Goal: Information Seeking & Learning: Learn about a topic

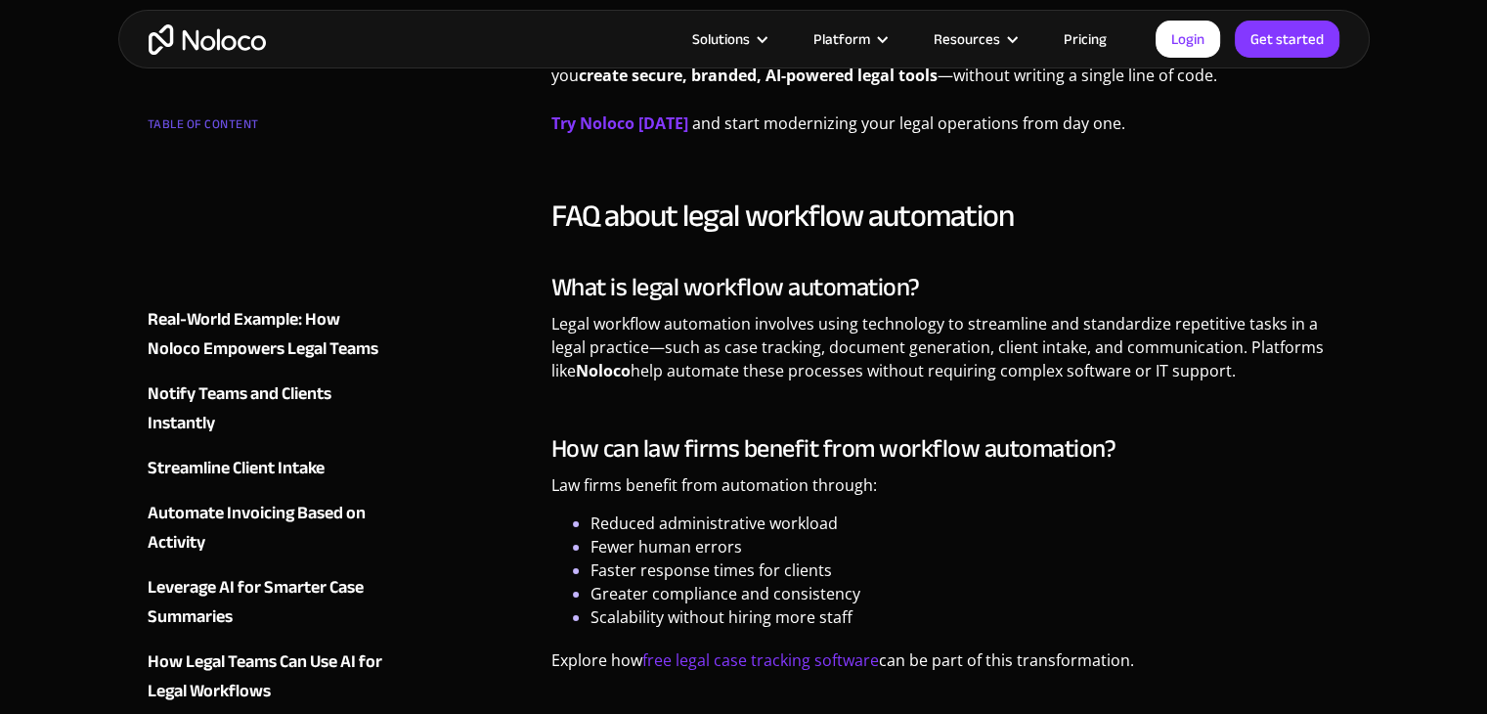
scroll to position [7138, 0]
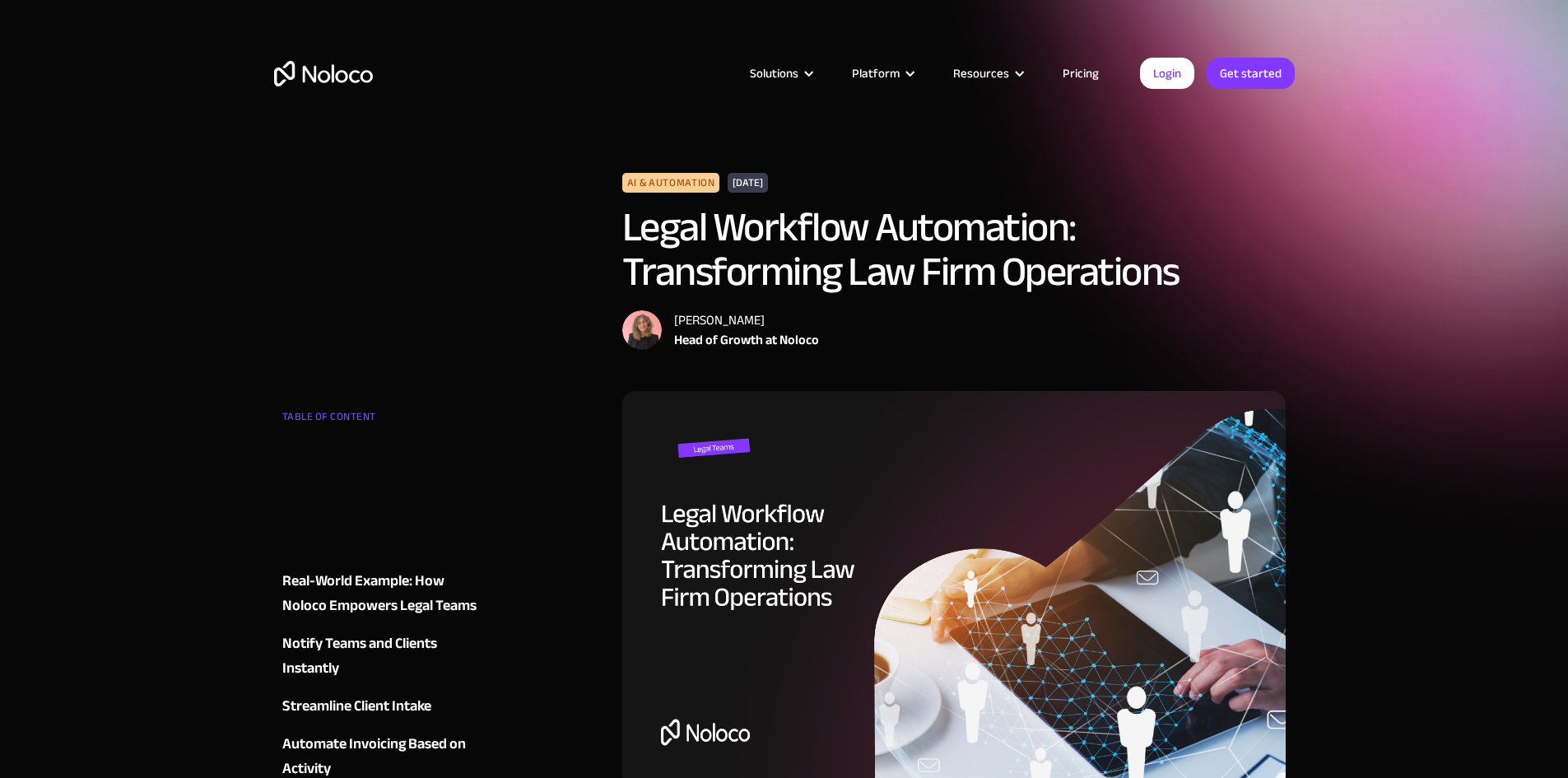
click at [708, 226] on h1 "Legal Workflow Automation: Transforming Law Firm Operations" at bounding box center [954, 249] width 664 height 89
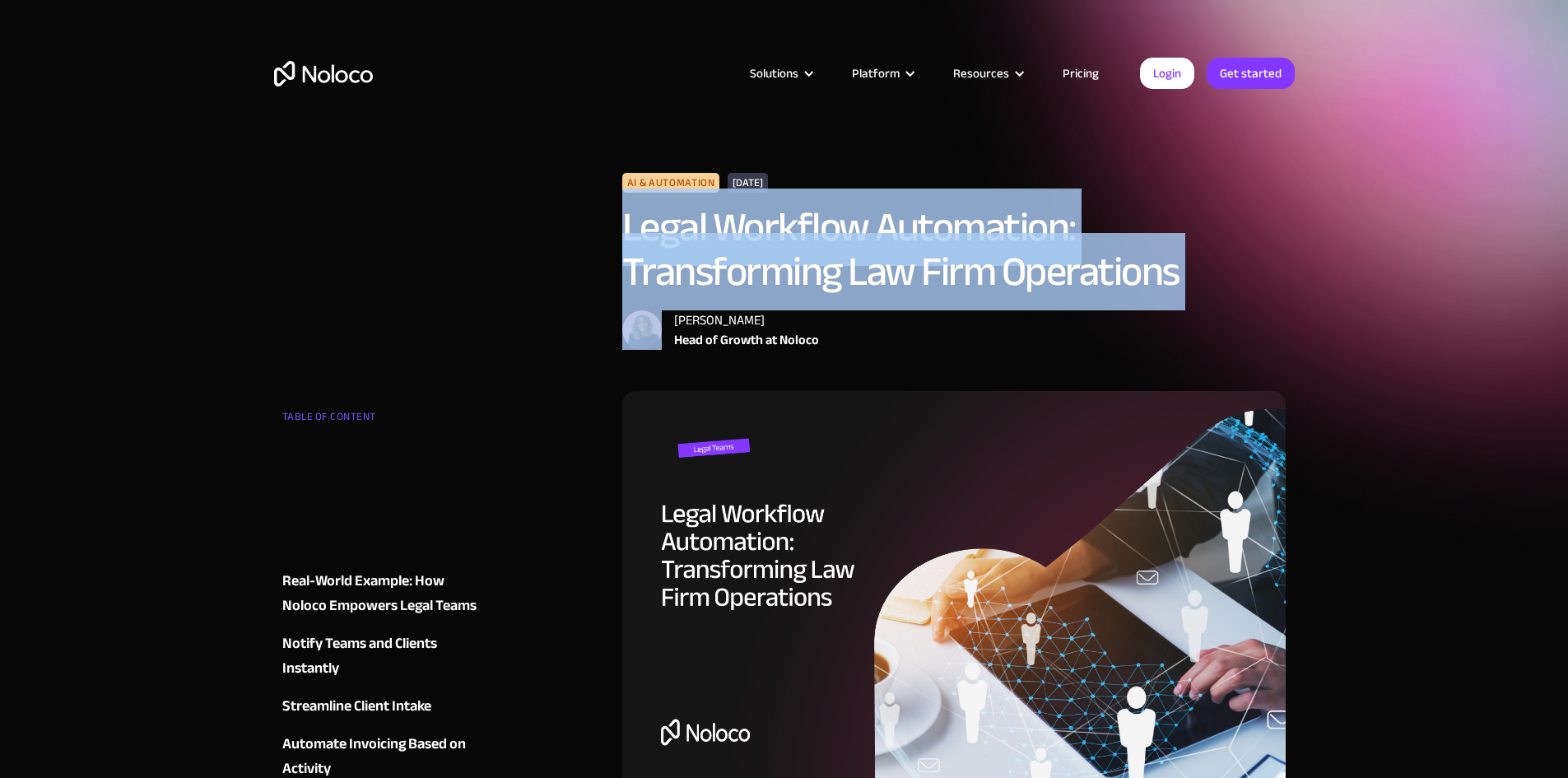
click at [708, 226] on h1 "Legal Workflow Automation: Transforming Law Firm Operations" at bounding box center [954, 249] width 664 height 89
click at [740, 231] on h1 "Legal Workflow Automation: Transforming Law Firm Operations" at bounding box center [954, 249] width 664 height 89
drag, startPoint x: 623, startPoint y: 214, endPoint x: 1111, endPoint y: 240, distance: 488.7
click at [1111, 240] on h1 "Legal Workflow Automation: Transforming Law Firm Operations" at bounding box center [954, 249] width 664 height 89
click at [1078, 229] on h1 "Legal Workflow Automation: Transforming Law Firm Operations" at bounding box center [954, 249] width 664 height 89
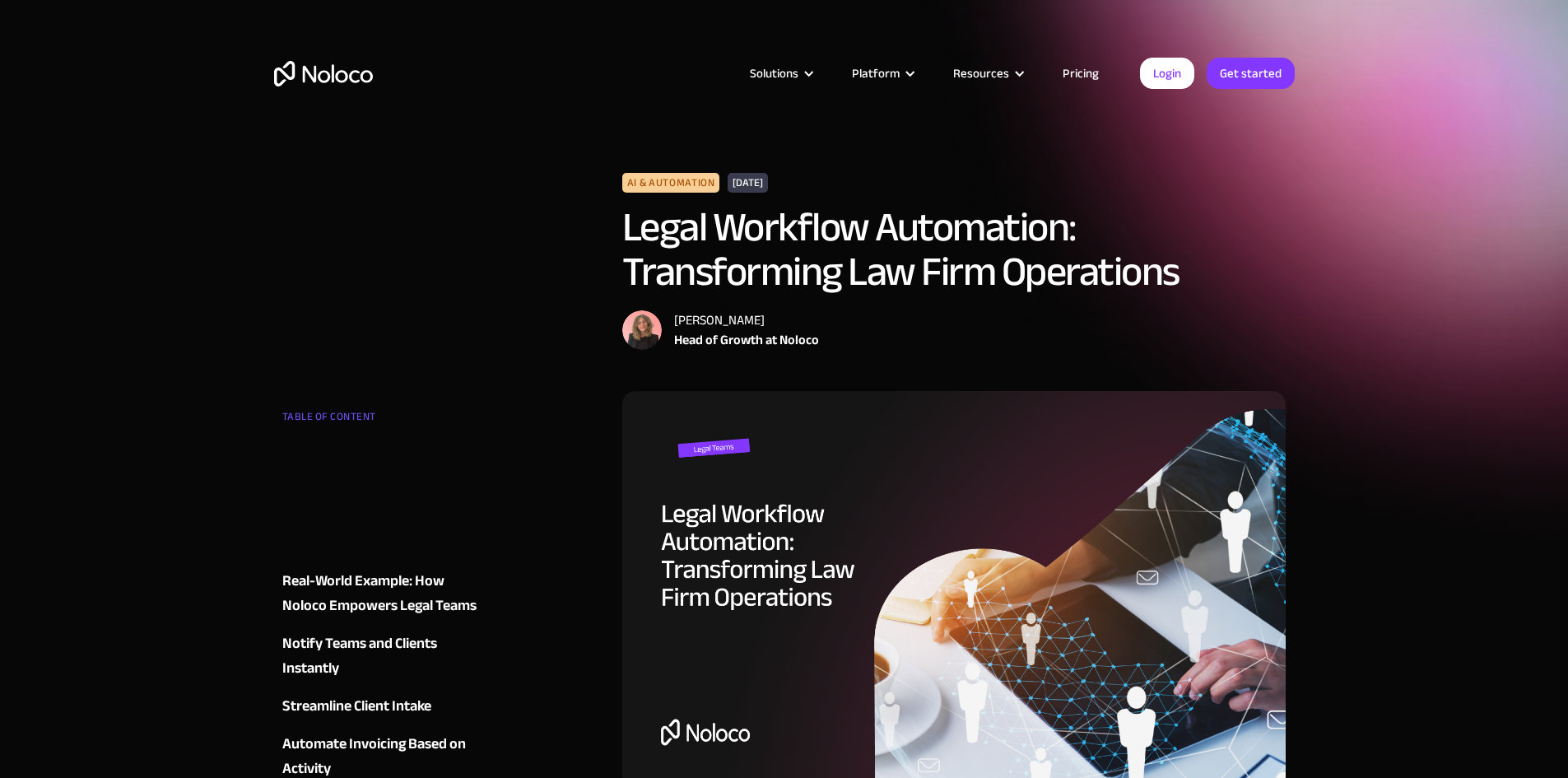
click at [1064, 221] on h1 "Legal Workflow Automation: Transforming Law Firm Operations" at bounding box center [954, 249] width 664 height 89
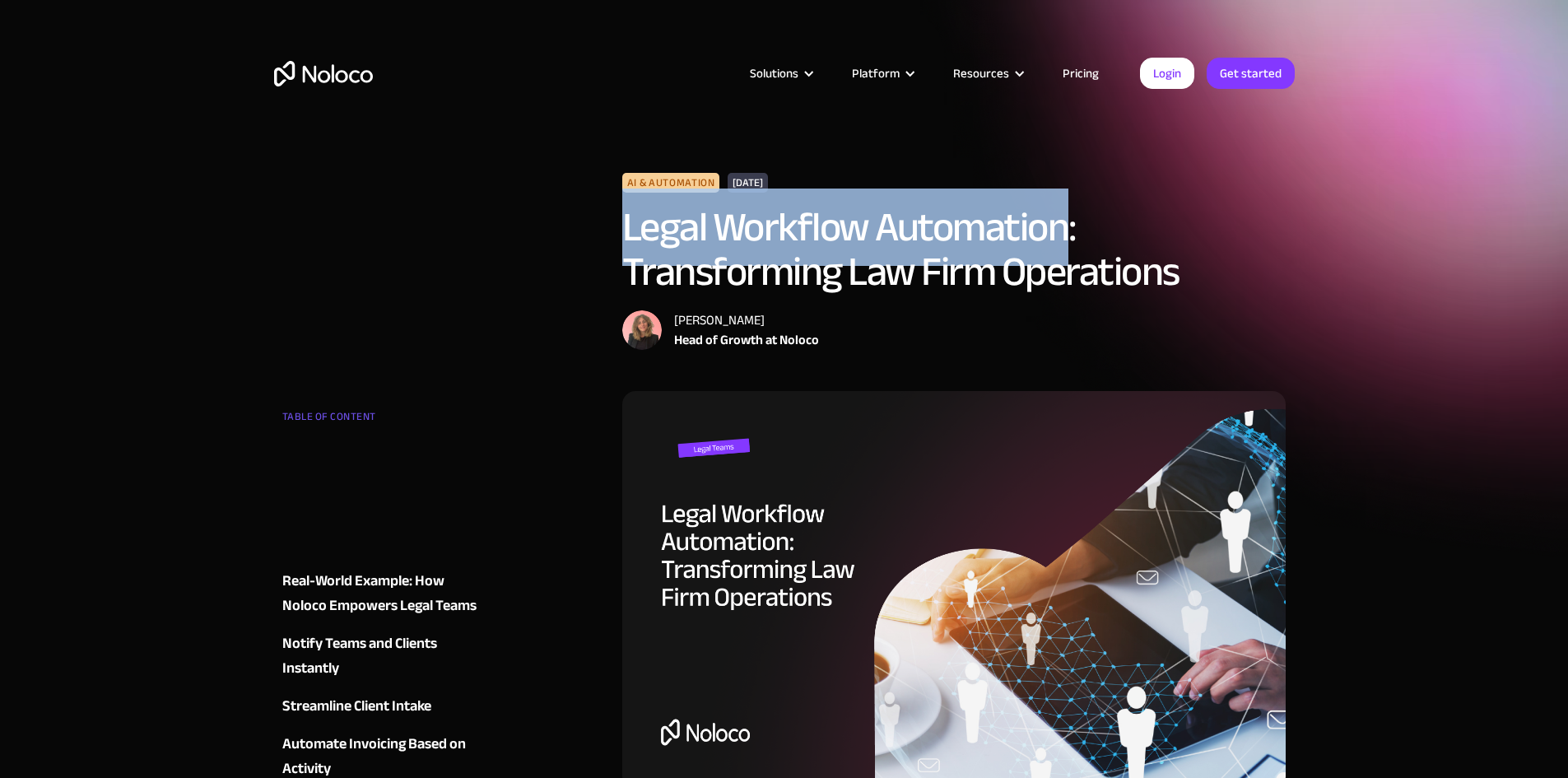
drag, startPoint x: 1070, startPoint y: 221, endPoint x: 621, endPoint y: 212, distance: 449.1
click at [622, 212] on h1 "Legal Workflow Automation: Transforming Law Firm Operations" at bounding box center [954, 249] width 664 height 89
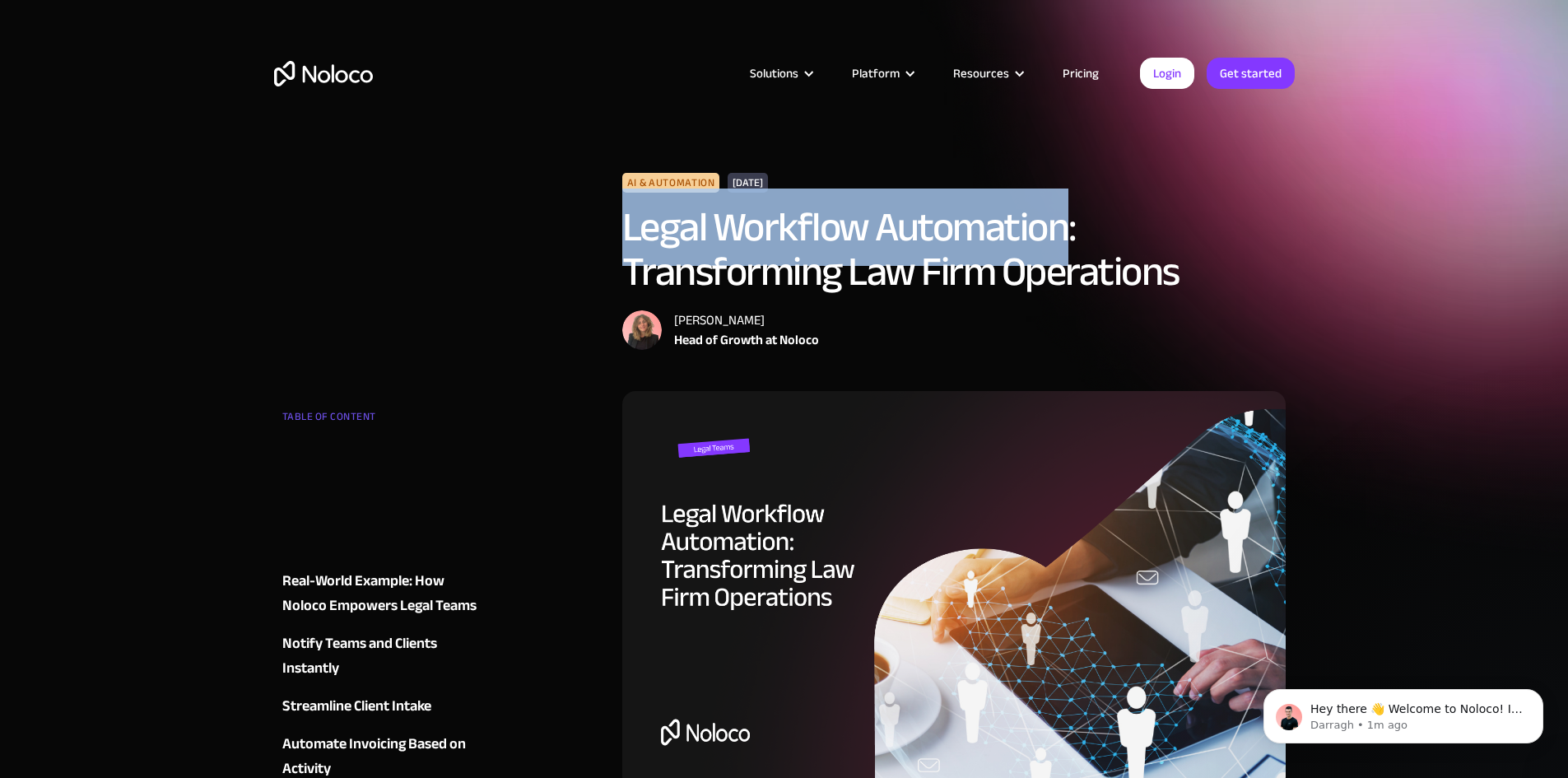
click at [311, 71] on img "home" at bounding box center [323, 73] width 98 height 25
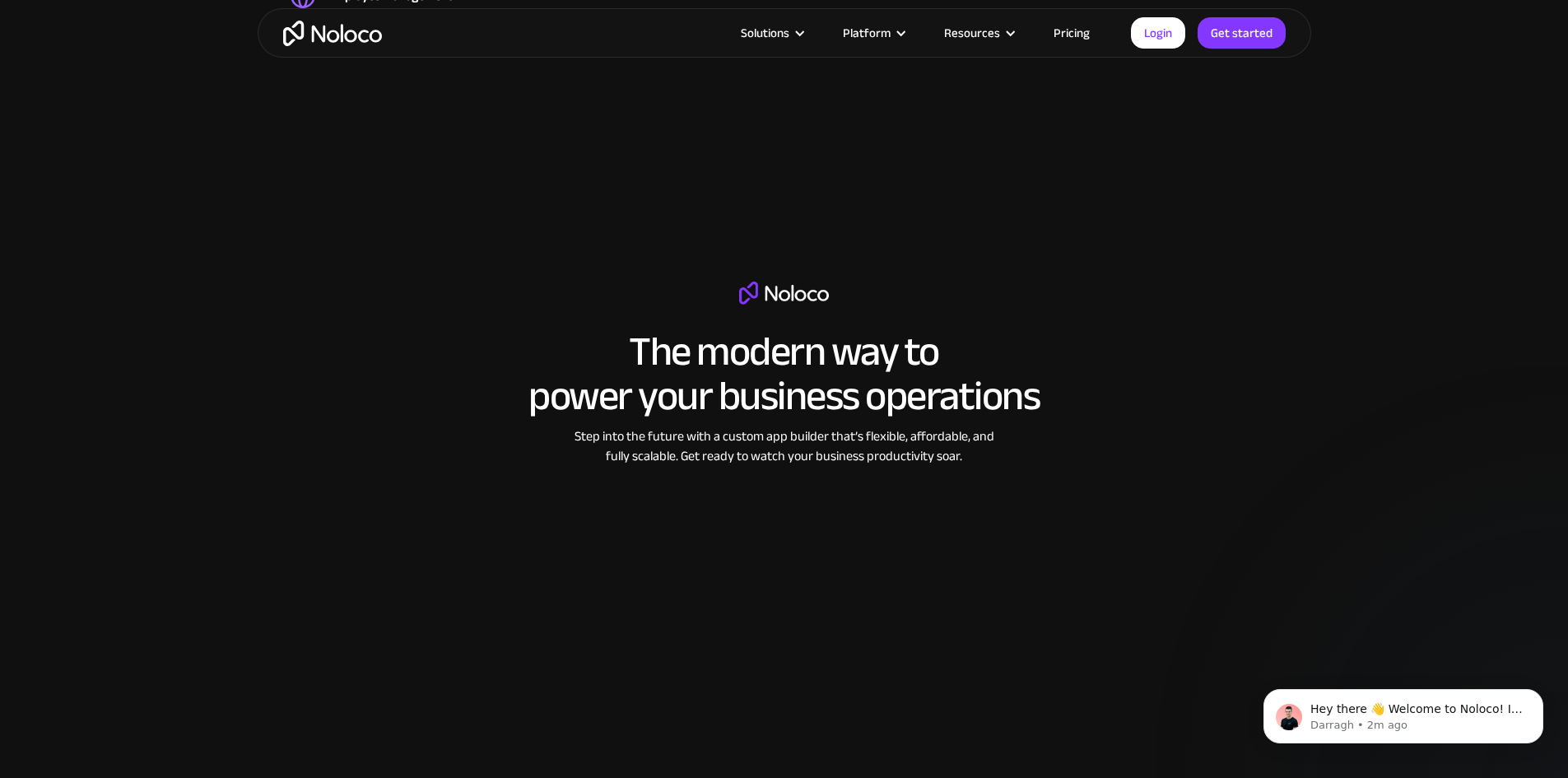
scroll to position [2470, 0]
